Goal: Find contact information: Find contact information

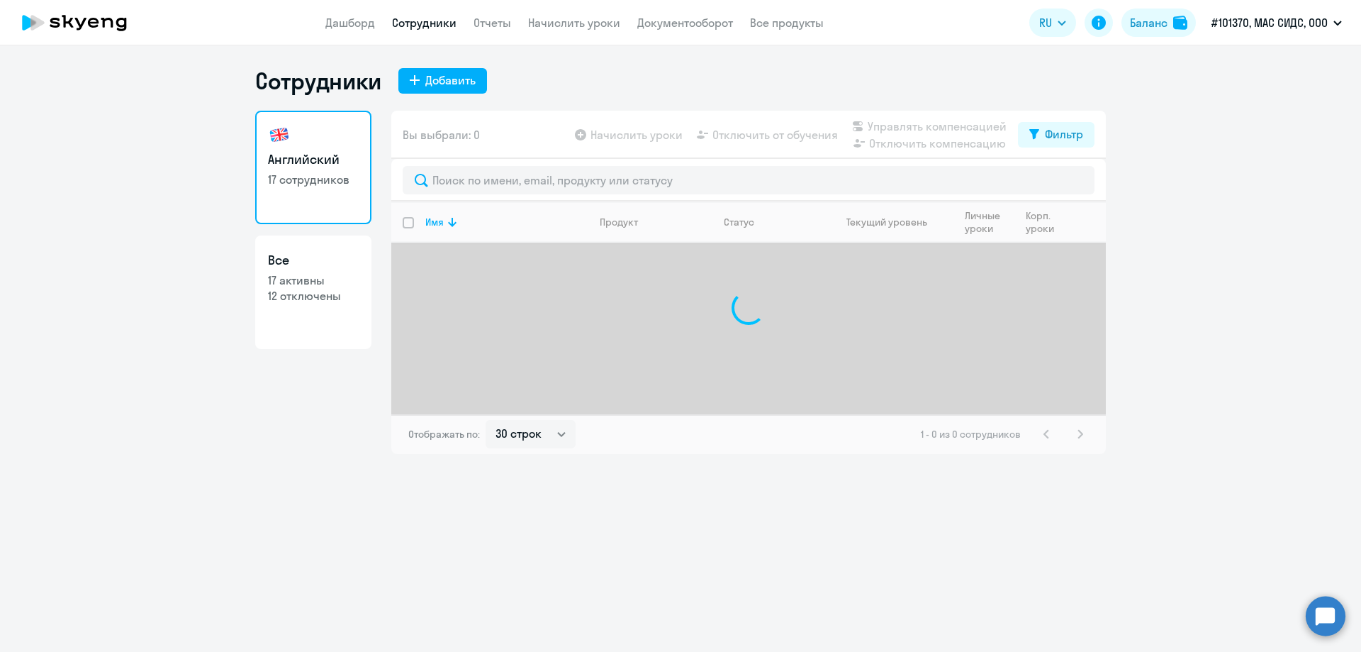
select select "30"
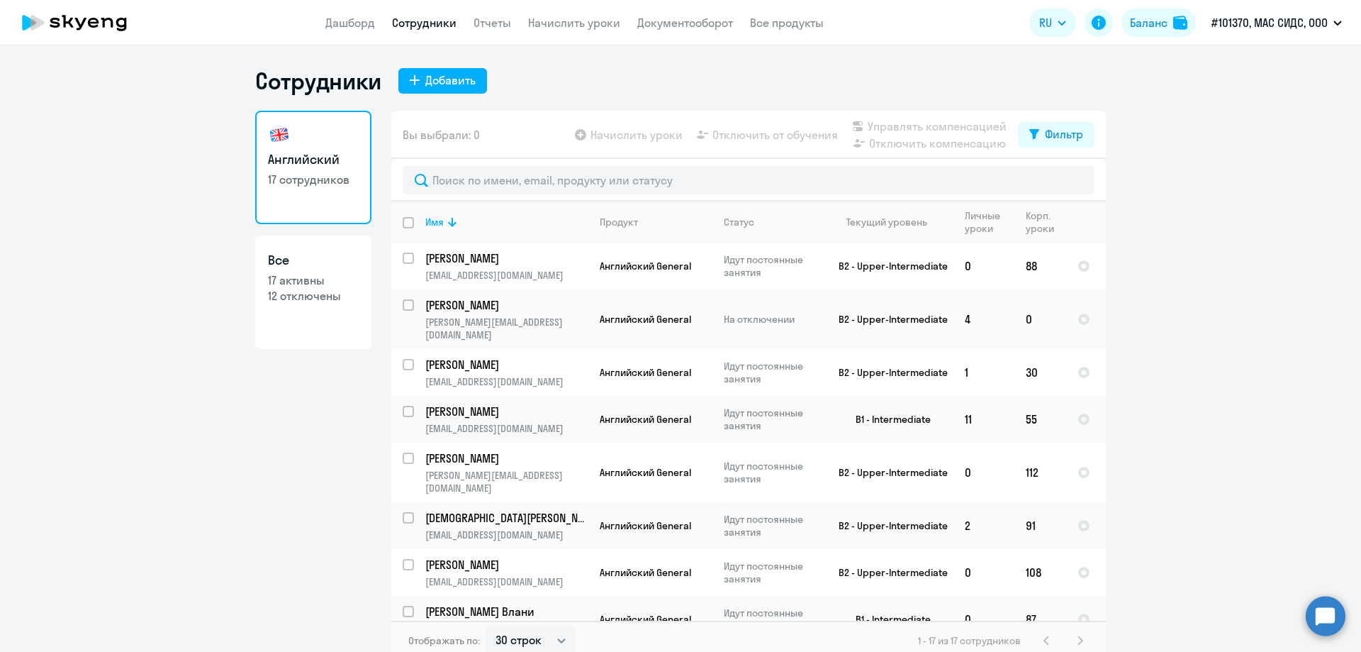
click at [786, 30] on app-menu-item-link "Все продукты" at bounding box center [787, 23] width 74 height 18
click at [783, 24] on link "Все продукты" at bounding box center [787, 23] width 74 height 14
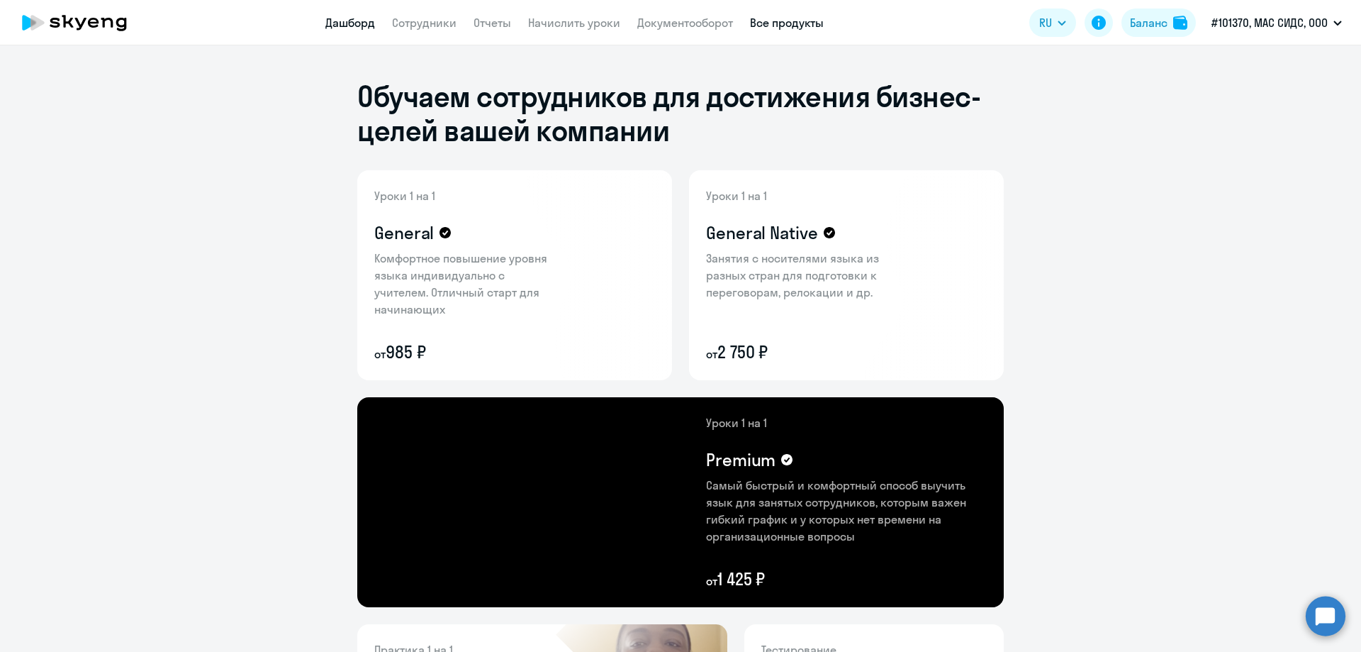
click at [352, 26] on link "Дашборд" at bounding box center [350, 23] width 50 height 14
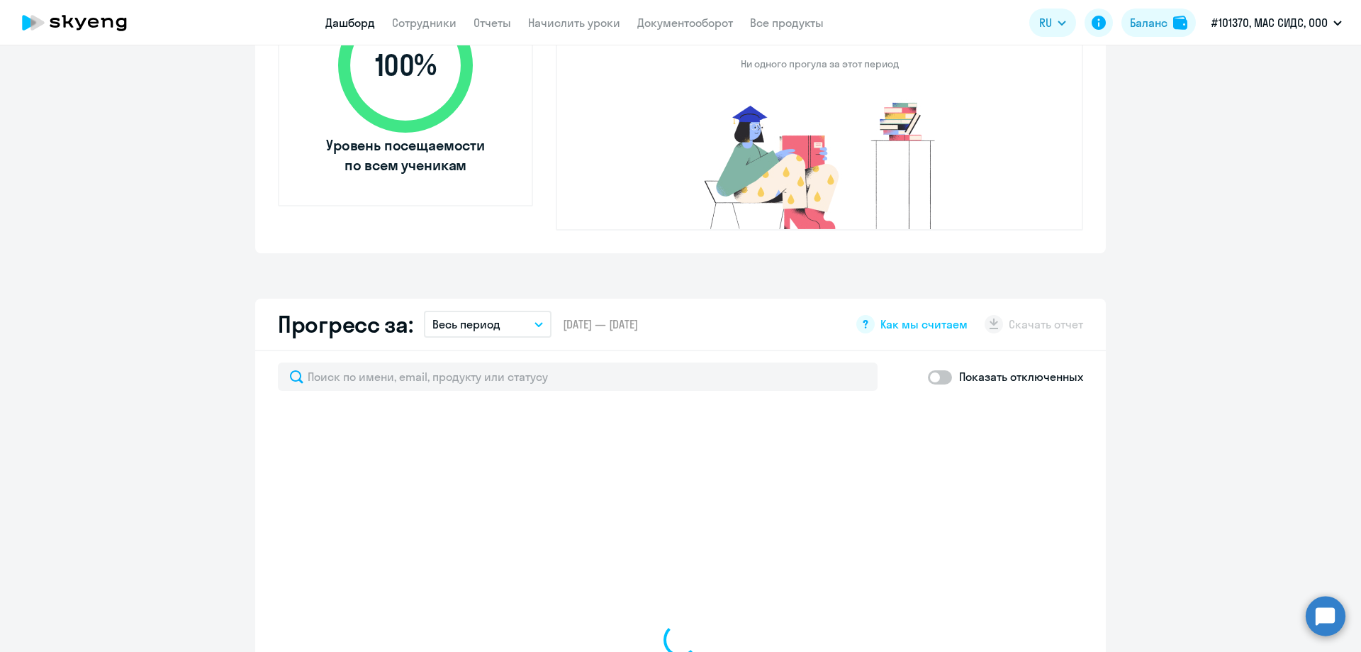
scroll to position [638, 0]
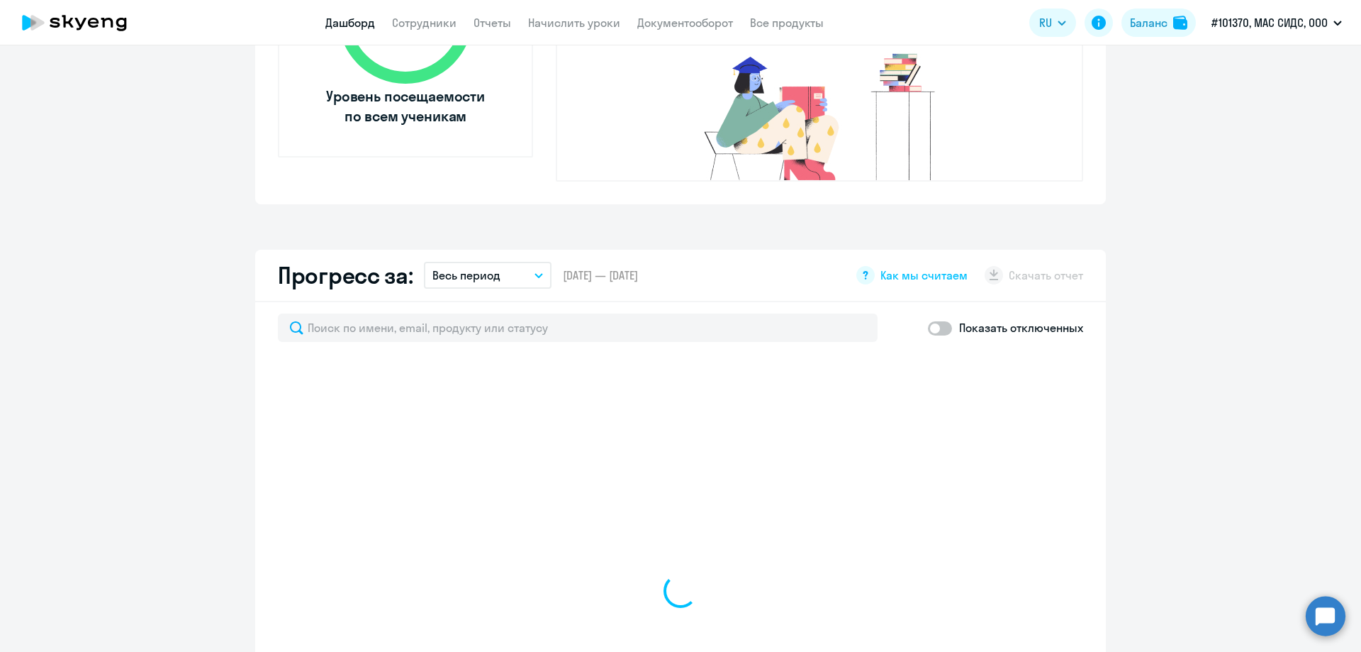
select select "30"
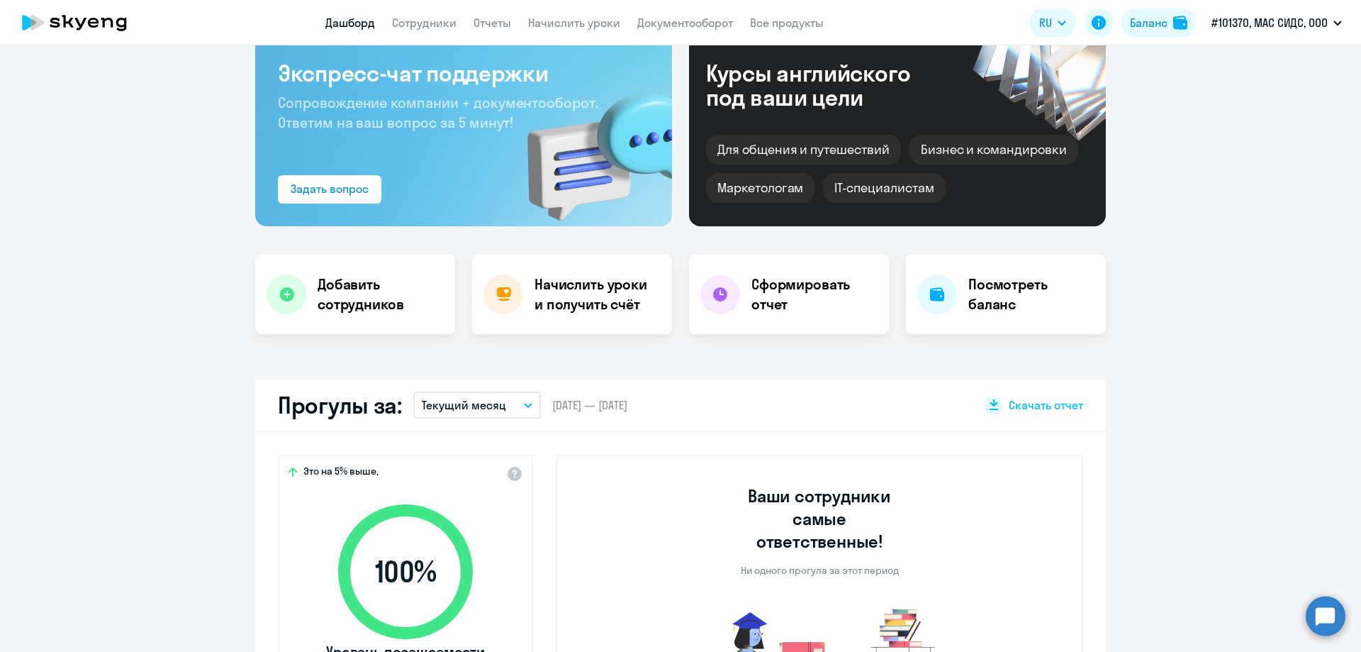
scroll to position [0, 0]
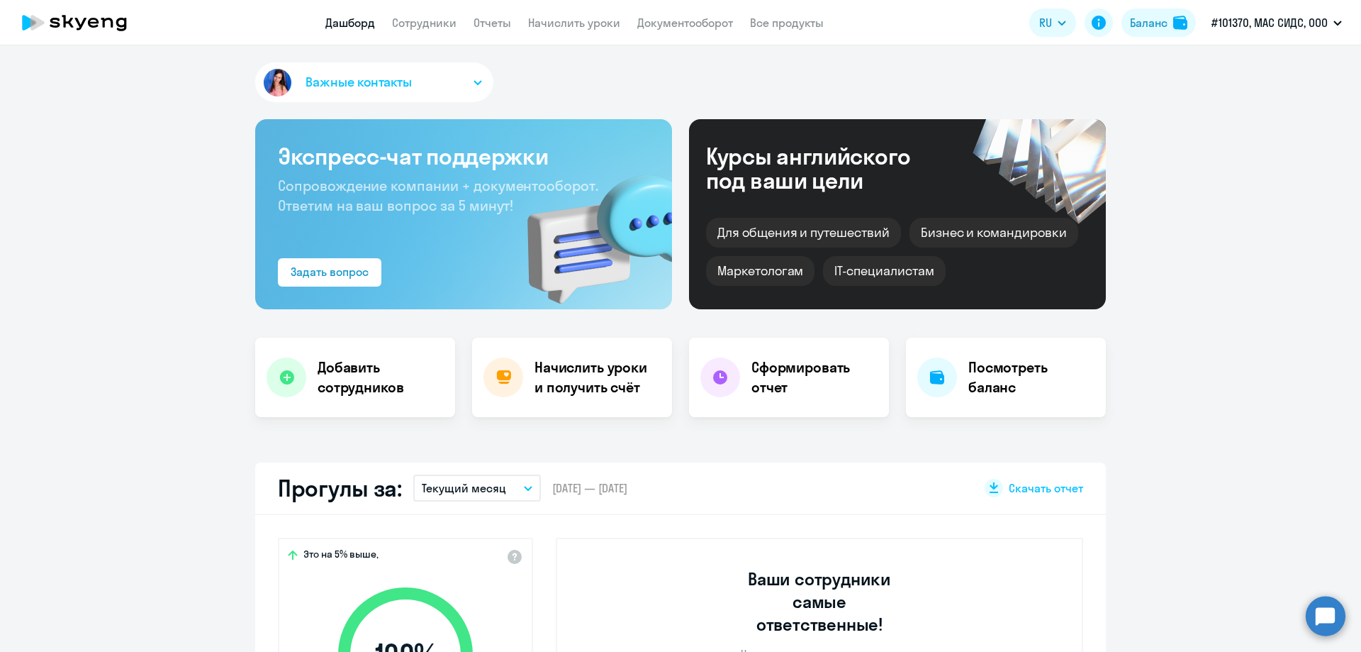
click at [464, 84] on button "Важные контакты" at bounding box center [374, 82] width 238 height 40
